Goal: Find specific page/section: Find specific page/section

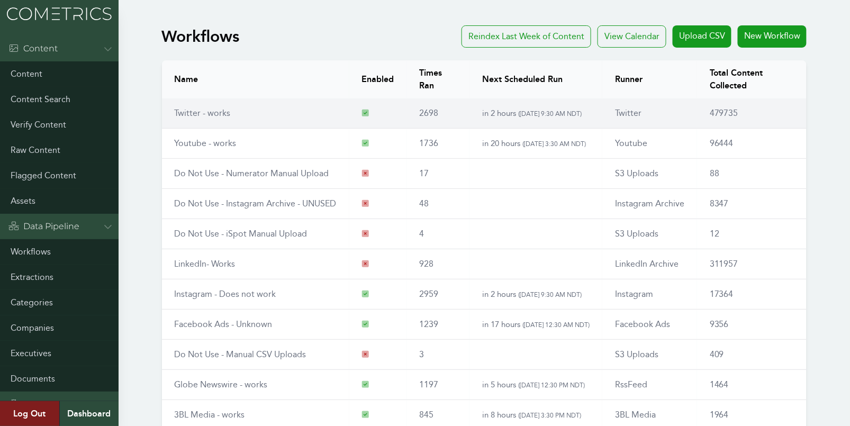
click at [181, 115] on link "Twitter - works" at bounding box center [203, 113] width 56 height 10
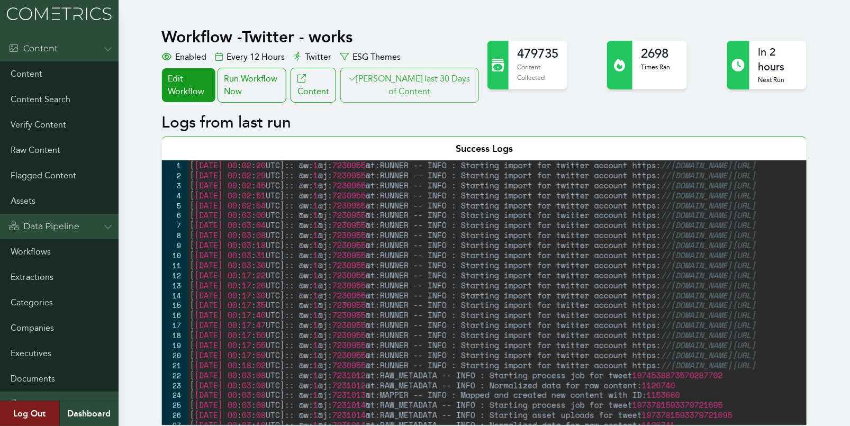
click at [425, 85] on button "Clair last 30 Days of Content" at bounding box center [409, 85] width 139 height 35
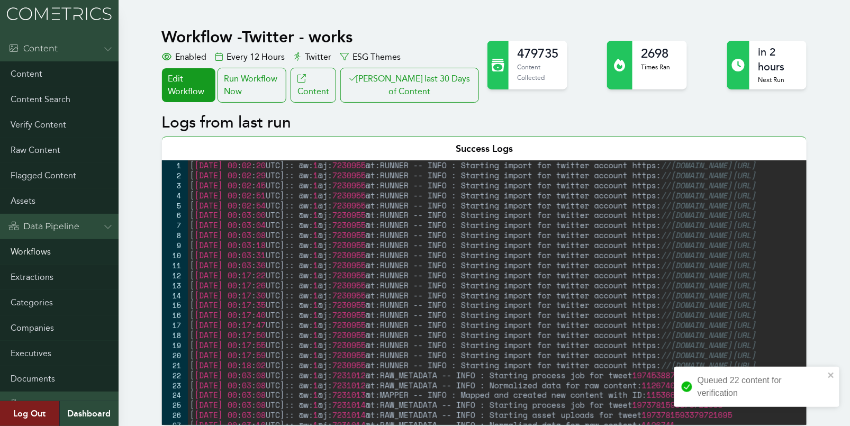
click at [26, 247] on link "Workflows" at bounding box center [59, 251] width 119 height 25
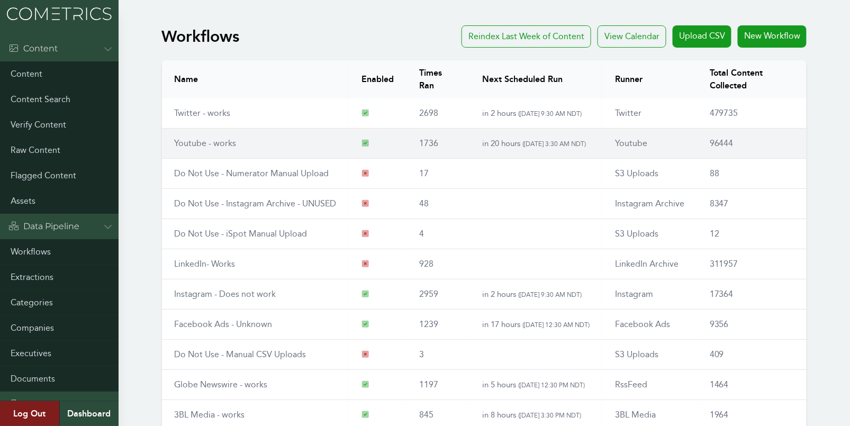
click at [216, 141] on link "Youtube - works" at bounding box center [206, 143] width 62 height 10
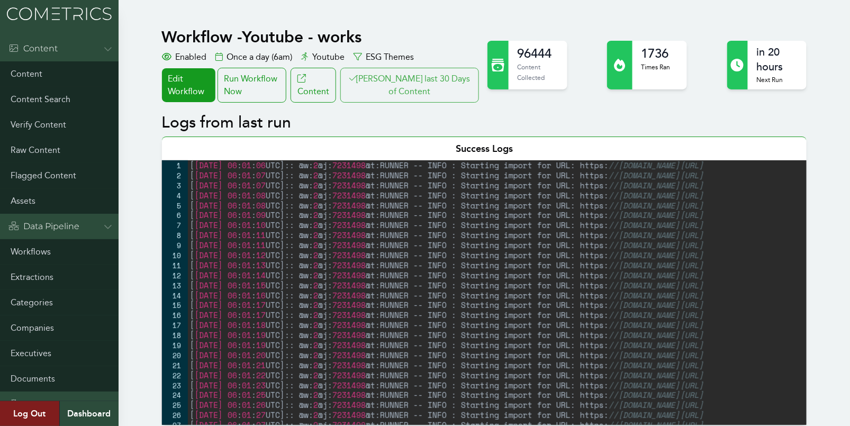
click at [442, 88] on button "Clair last 30 Days of Content" at bounding box center [409, 85] width 139 height 35
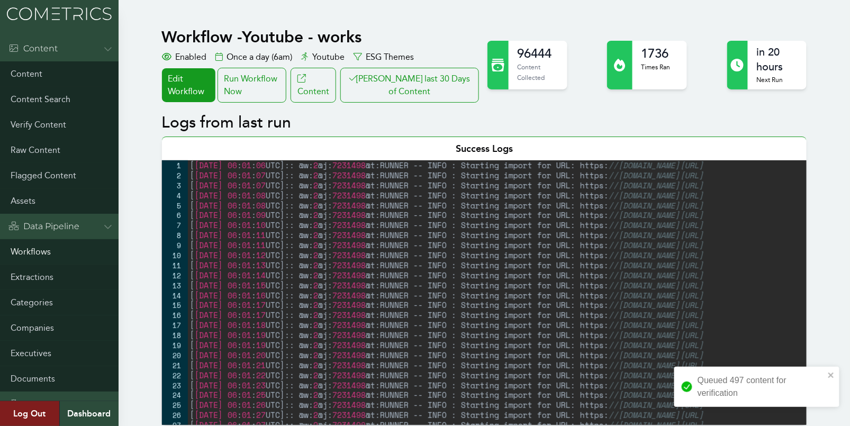
click at [26, 249] on link "Workflows" at bounding box center [59, 251] width 119 height 25
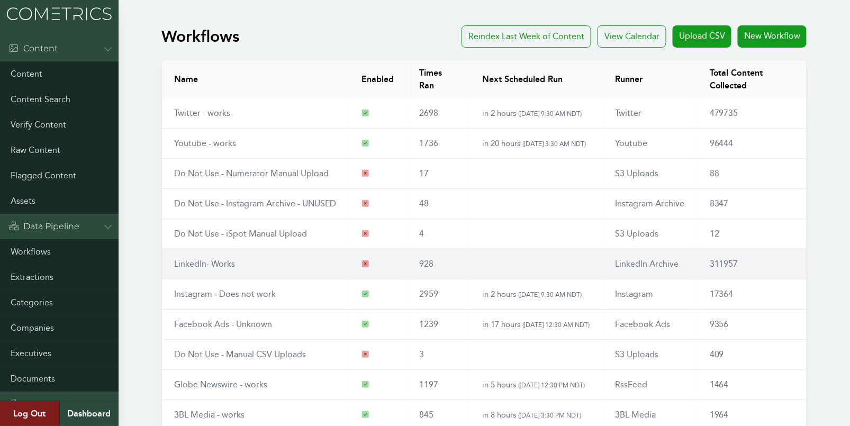
click at [169, 266] on td "LinkedIn- Works" at bounding box center [255, 264] width 187 height 30
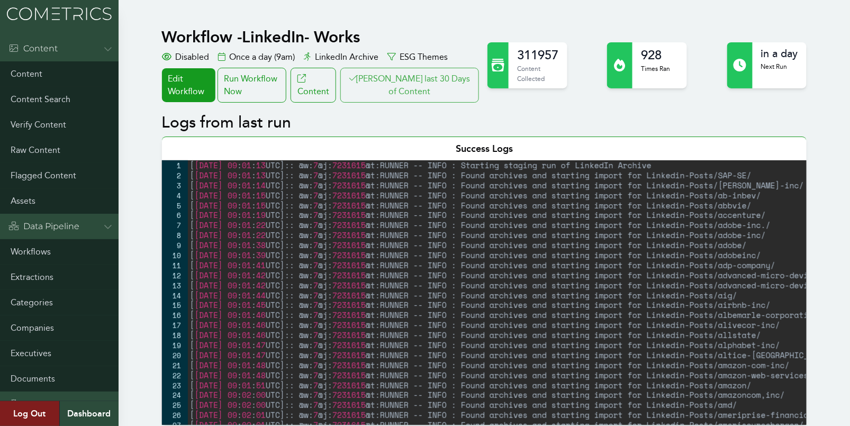
click at [465, 77] on button "Clair last 30 Days of Content" at bounding box center [409, 85] width 139 height 35
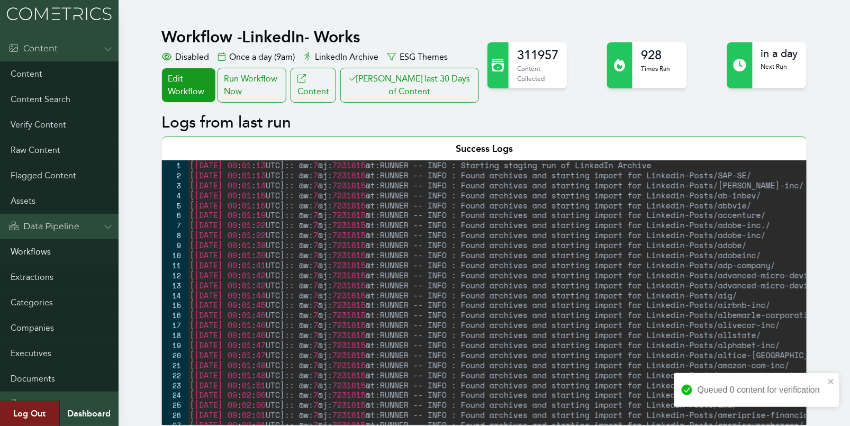
click at [45, 249] on link "Workflows" at bounding box center [59, 251] width 119 height 25
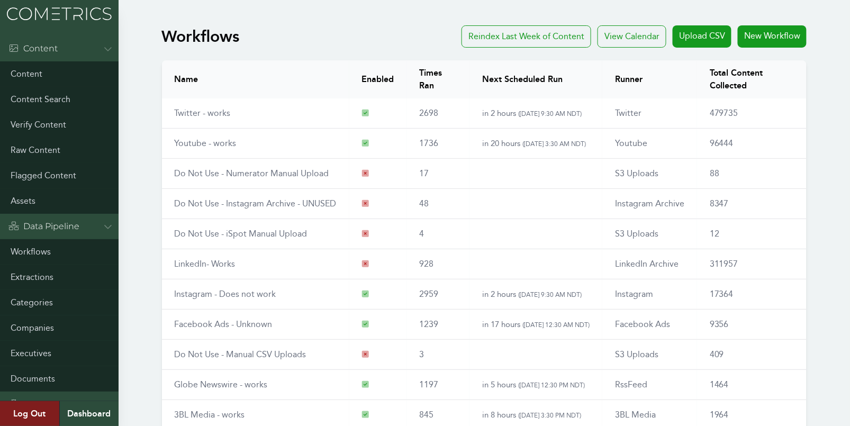
scroll to position [120, 0]
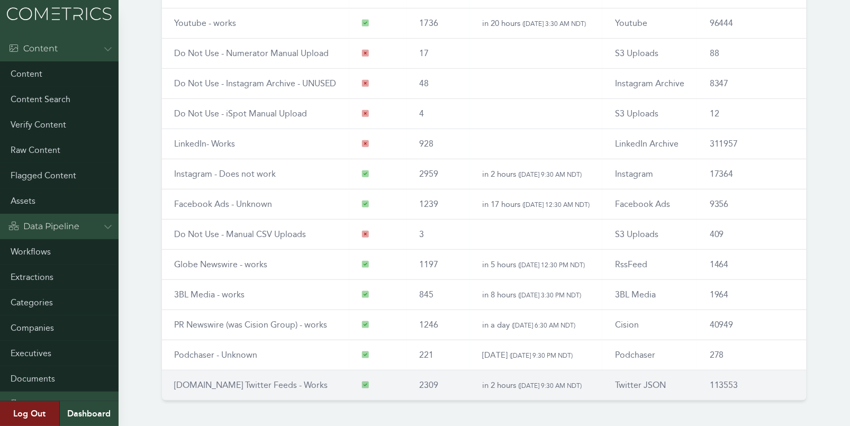
click at [215, 380] on link "[DOMAIN_NAME] Twitter Feeds - Works" at bounding box center [251, 385] width 153 height 10
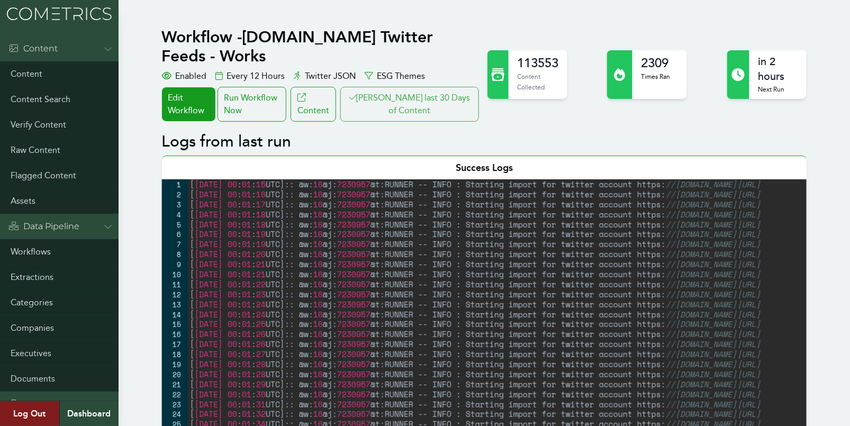
click at [408, 87] on button "[PERSON_NAME] last 30 Days of Content" at bounding box center [409, 104] width 139 height 35
